Goal: Transaction & Acquisition: Purchase product/service

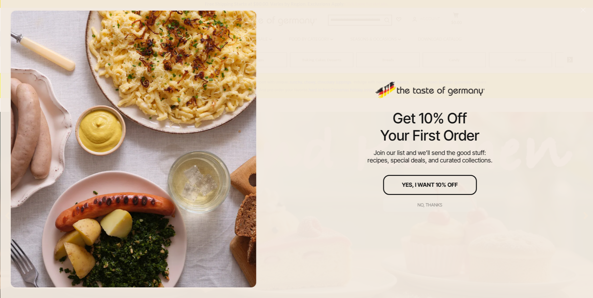
click at [429, 204] on div "No, thanks" at bounding box center [430, 205] width 25 height 4
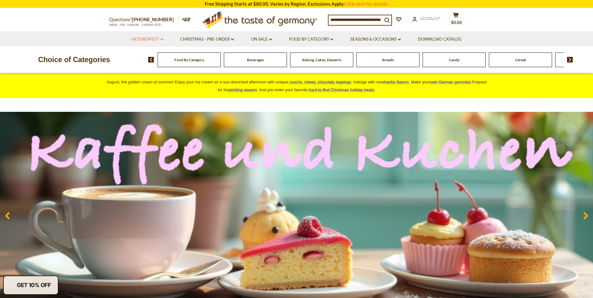
click at [155, 38] on link "Oktoberfest dropdown_arrow" at bounding box center [147, 39] width 32 height 7
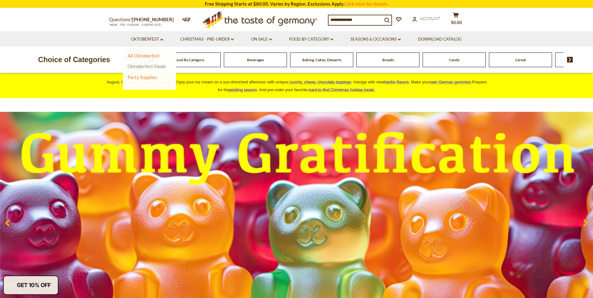
click at [143, 66] on link "Oktoberfest Foods" at bounding box center [147, 66] width 38 height 6
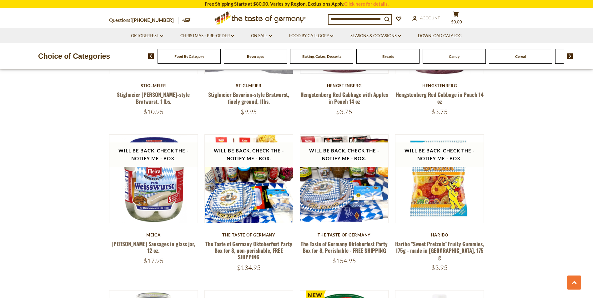
scroll to position [500, 0]
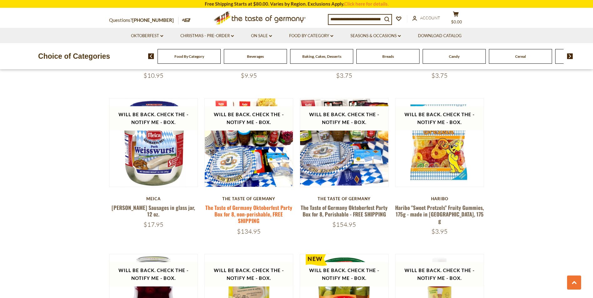
click at [243, 210] on link "The Taste of Germany Oktoberfest Party Box for 8, non-perishable, FREE SHIPPING" at bounding box center [248, 214] width 87 height 21
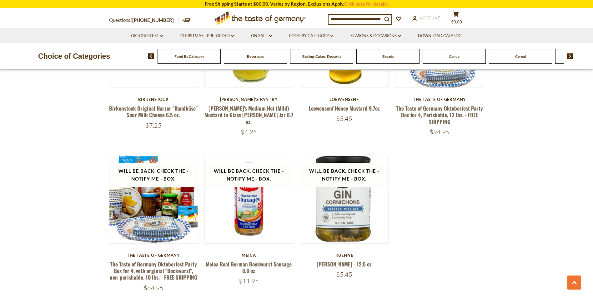
scroll to position [906, 0]
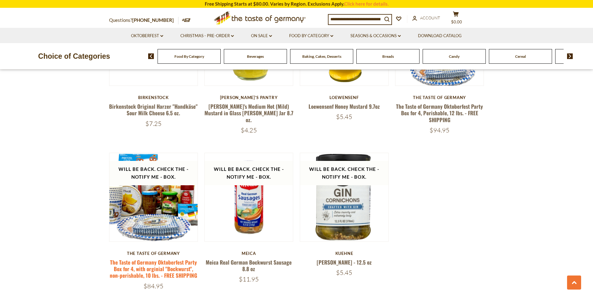
click at [157, 268] on link "The Taste of Germany Oktoberfest Party Box for 4, with orginial "Bockwurst", no…" at bounding box center [154, 268] width 88 height 21
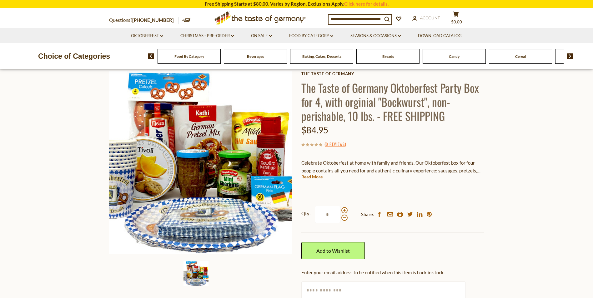
scroll to position [31, 0]
